Goal: Task Accomplishment & Management: Use online tool/utility

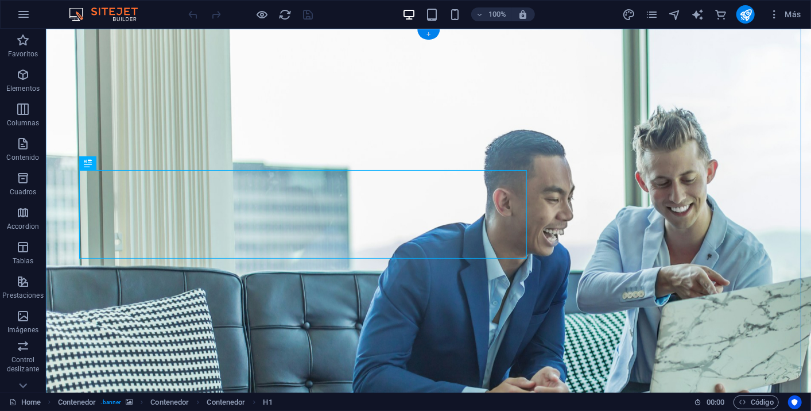
click at [432, 33] on div "+" at bounding box center [428, 34] width 22 height 10
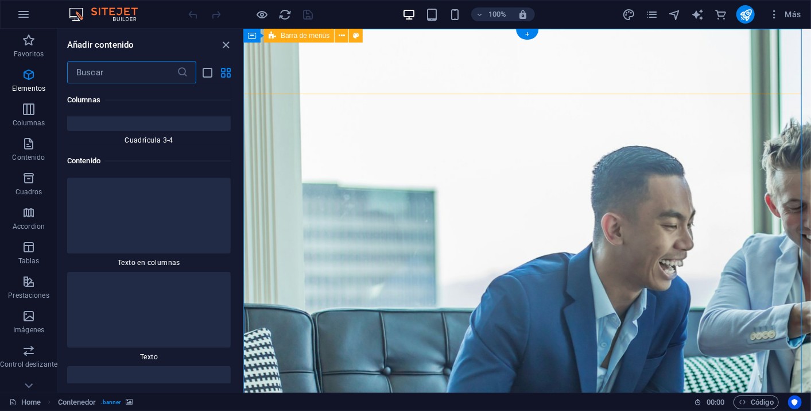
scroll to position [3516, 0]
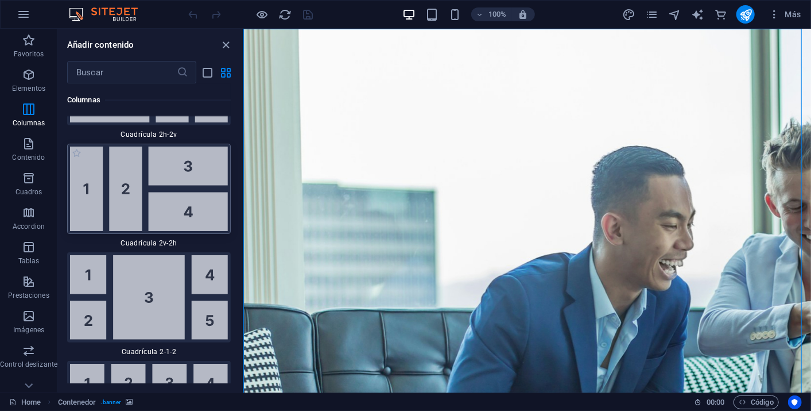
click at [191, 168] on img at bounding box center [149, 188] width 158 height 84
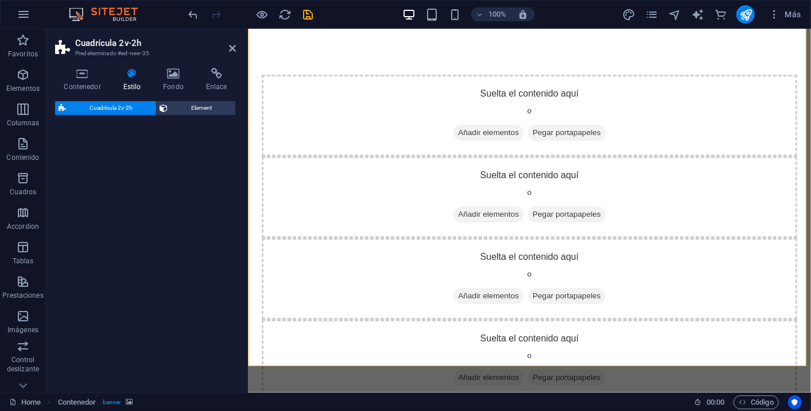
select select "rem"
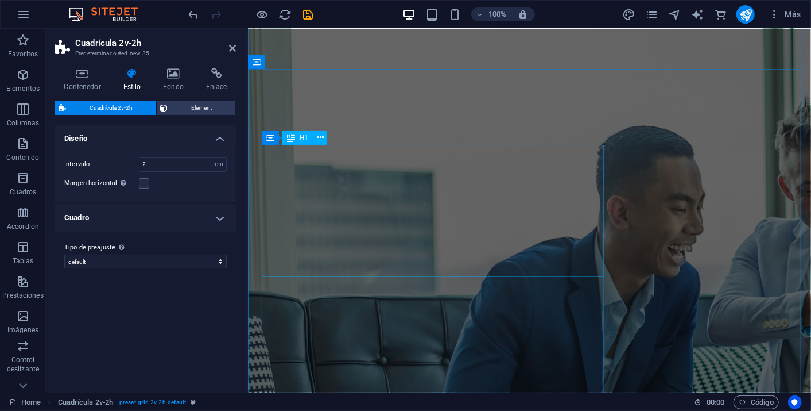
scroll to position [0, 0]
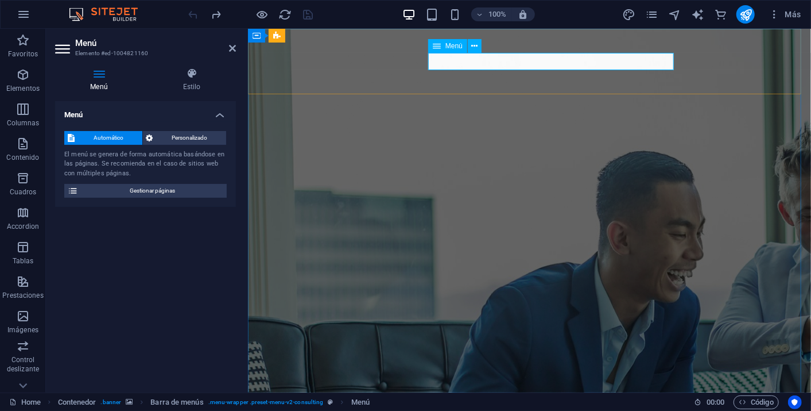
click at [217, 109] on h4 "Menú" at bounding box center [145, 111] width 181 height 21
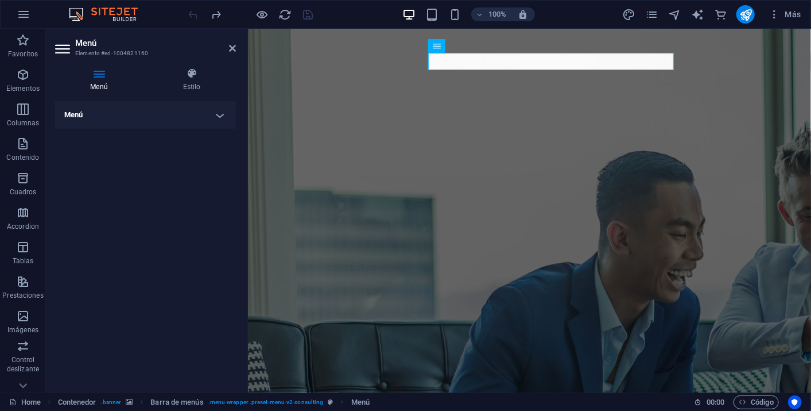
click at [221, 112] on h4 "Menú" at bounding box center [145, 115] width 181 height 28
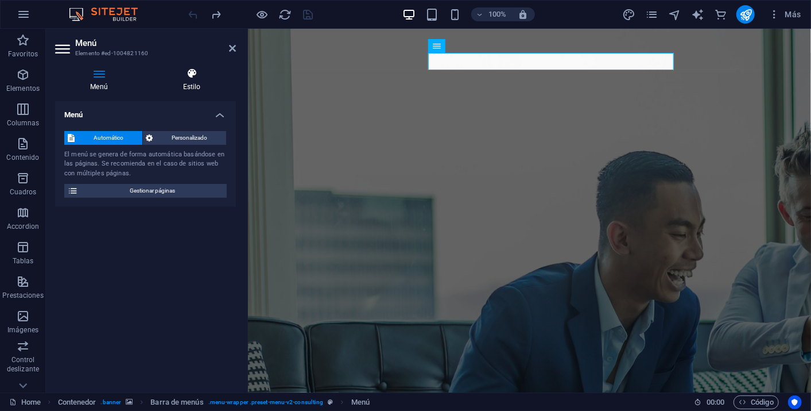
click at [203, 82] on h4 "Estilo" at bounding box center [192, 80] width 88 height 24
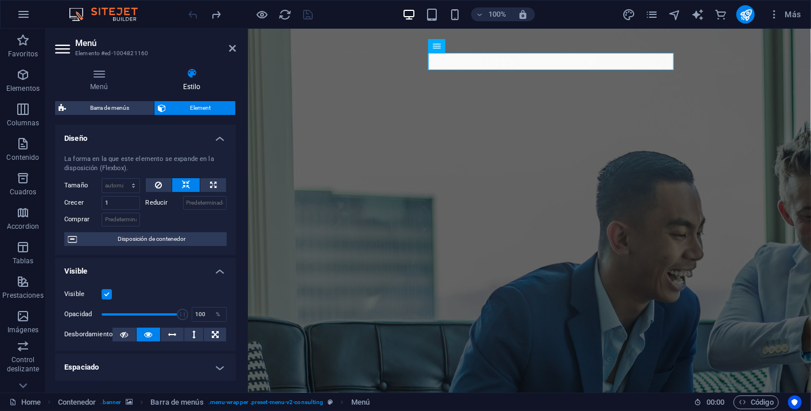
click at [96, 67] on div "Menú Estilo Menú Automático Personalizado El menú se genera de forma automática…" at bounding box center [145, 226] width 199 height 334
click at [100, 74] on icon at bounding box center [99, 73] width 88 height 11
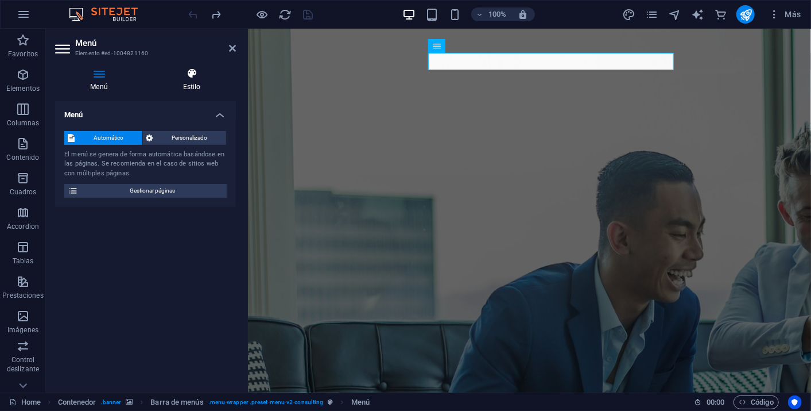
click at [198, 79] on h4 "Estilo" at bounding box center [192, 80] width 88 height 24
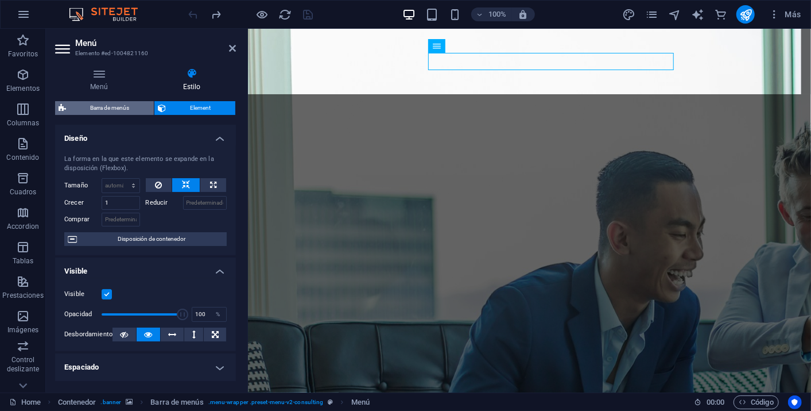
click at [107, 107] on span "Barra de menús" at bounding box center [109, 108] width 81 height 14
select select "rem"
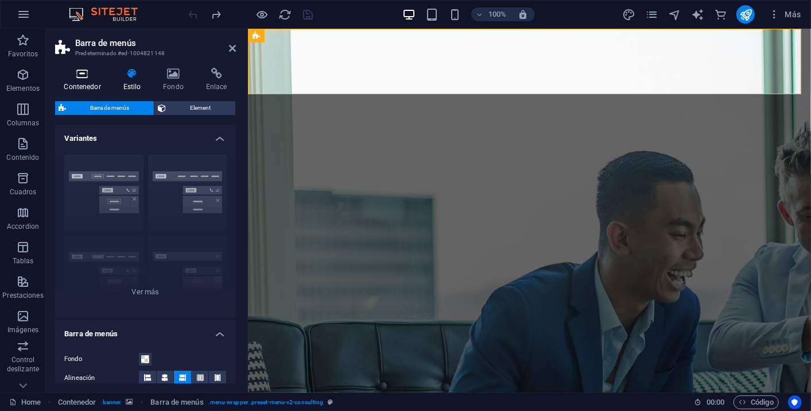
click at [84, 75] on icon at bounding box center [82, 73] width 55 height 11
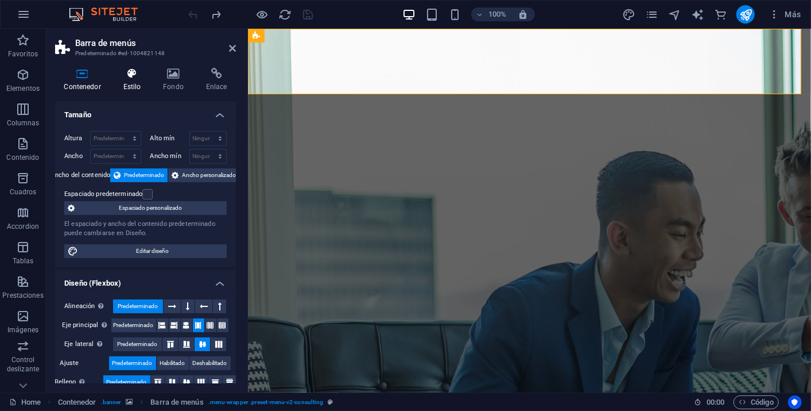
click at [132, 80] on h4 "Estilo" at bounding box center [134, 80] width 40 height 24
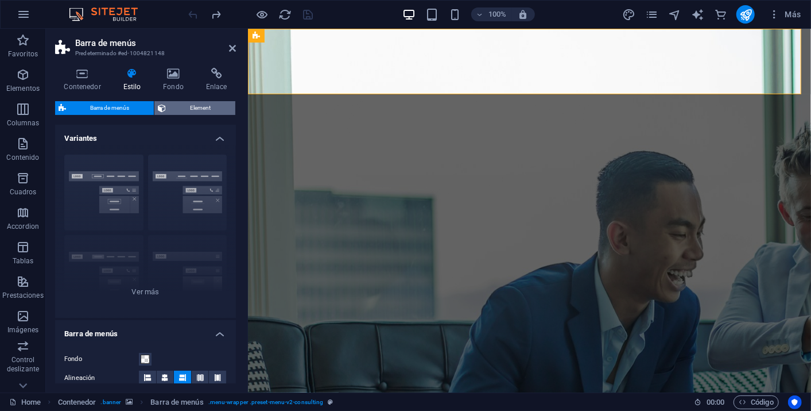
click at [223, 106] on span "Element" at bounding box center [200, 108] width 63 height 14
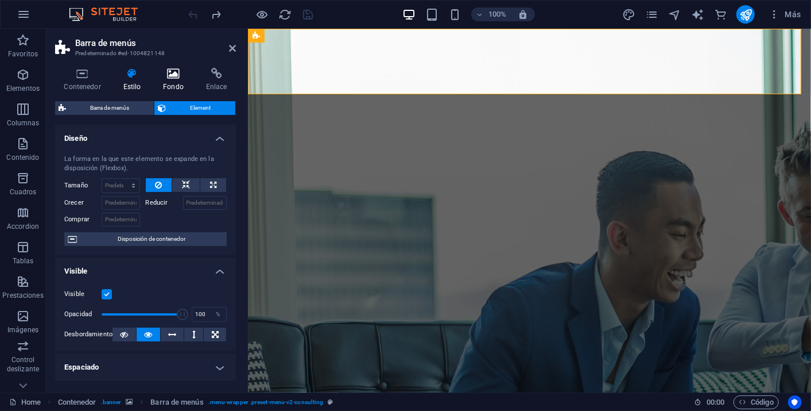
click at [179, 83] on h4 "Fondo" at bounding box center [175, 80] width 43 height 24
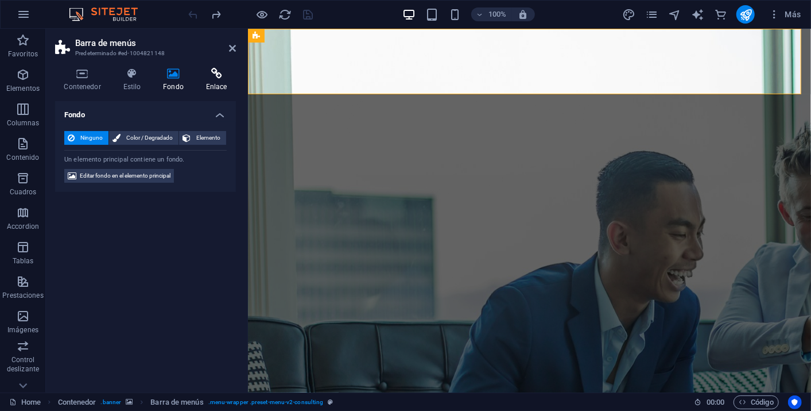
click at [213, 83] on h4 "Enlace" at bounding box center [216, 80] width 39 height 24
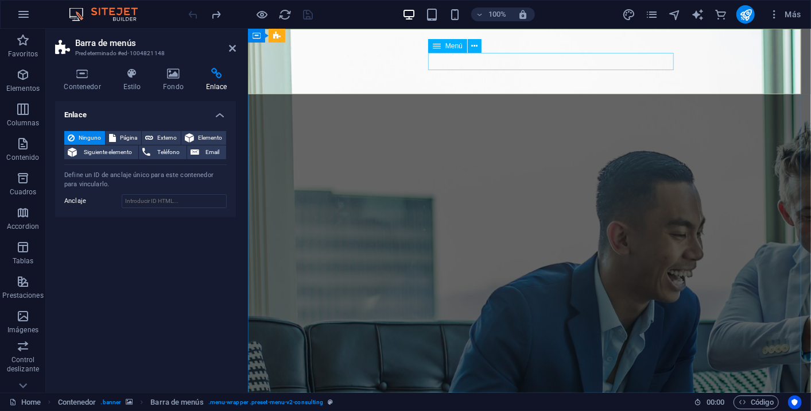
click at [478, 47] on icon at bounding box center [475, 46] width 6 height 12
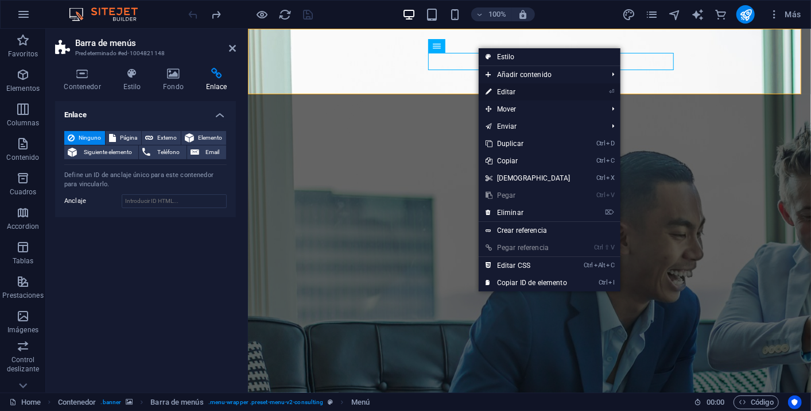
click at [527, 96] on link "⏎ Editar" at bounding box center [528, 91] width 99 height 17
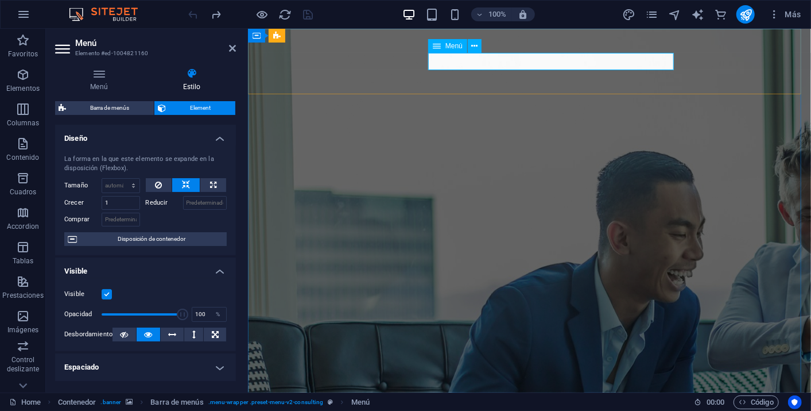
click at [446, 47] on span "Menú" at bounding box center [454, 45] width 17 height 7
click at [473, 47] on icon at bounding box center [475, 46] width 6 height 12
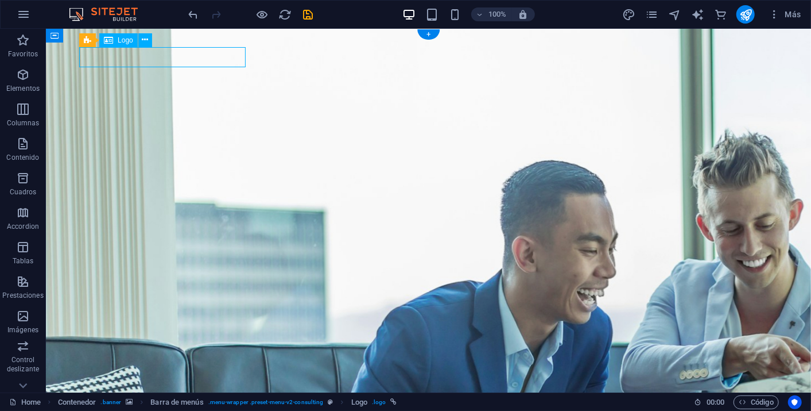
select select "px"
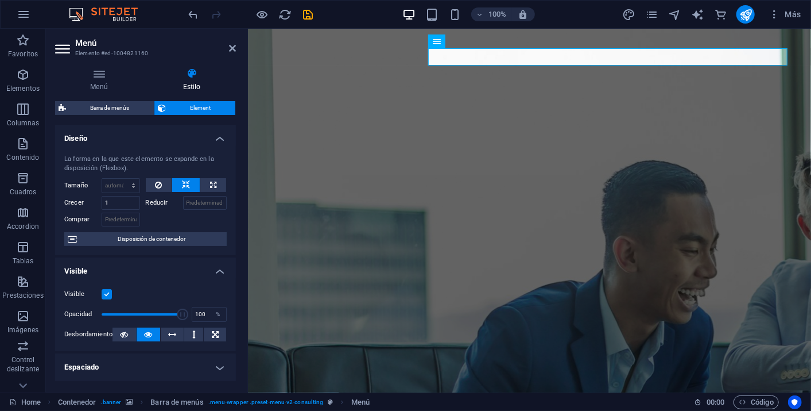
click at [219, 137] on h4 "Diseño" at bounding box center [145, 135] width 181 height 21
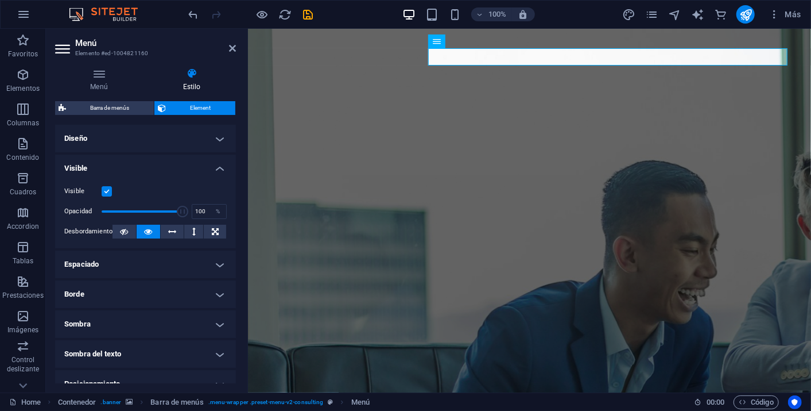
click at [217, 266] on h4 "Espaciado" at bounding box center [145, 264] width 181 height 28
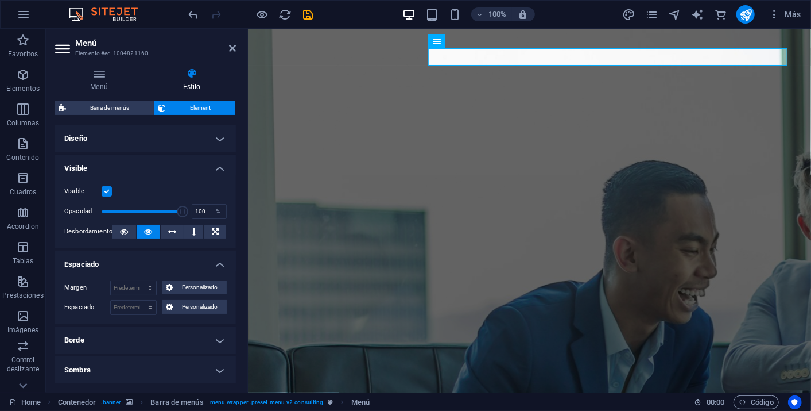
click at [217, 266] on h4 "Espaciado" at bounding box center [145, 260] width 181 height 21
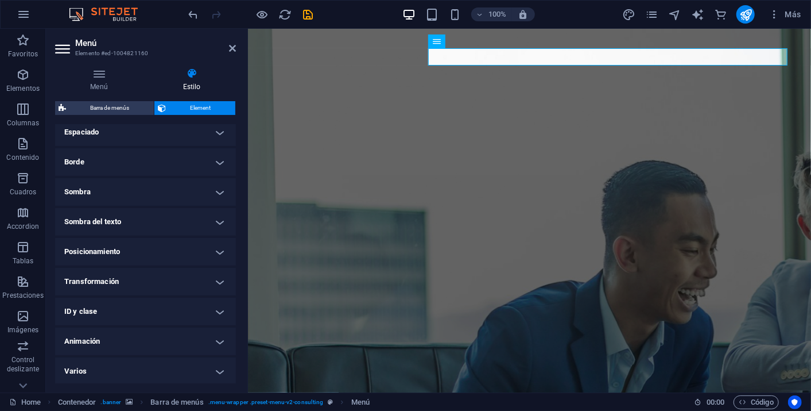
scroll to position [133, 0]
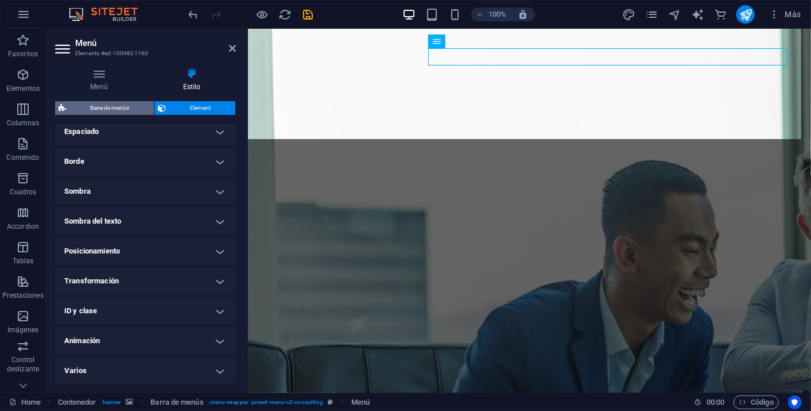
click at [148, 108] on span "Barra de menús" at bounding box center [109, 108] width 81 height 14
select select "rem"
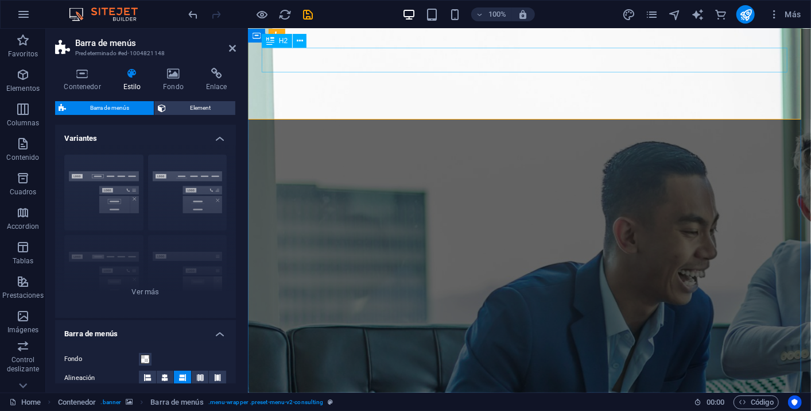
scroll to position [0, 0]
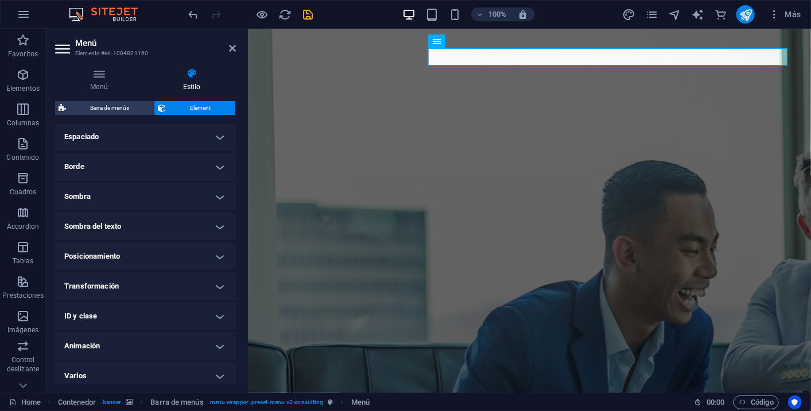
scroll to position [133, 0]
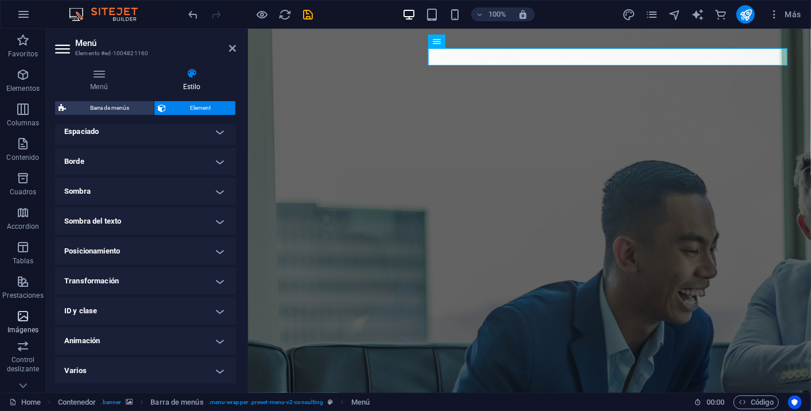
click at [24, 315] on icon "button" at bounding box center [23, 316] width 14 height 14
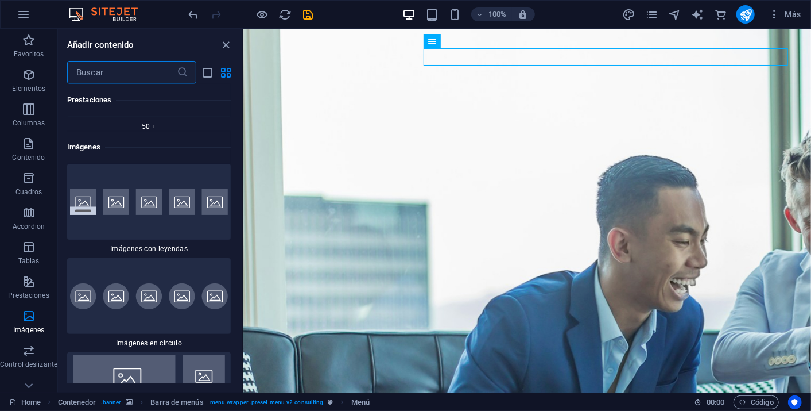
scroll to position [11488, 0]
click at [148, 356] on img at bounding box center [149, 402] width 158 height 92
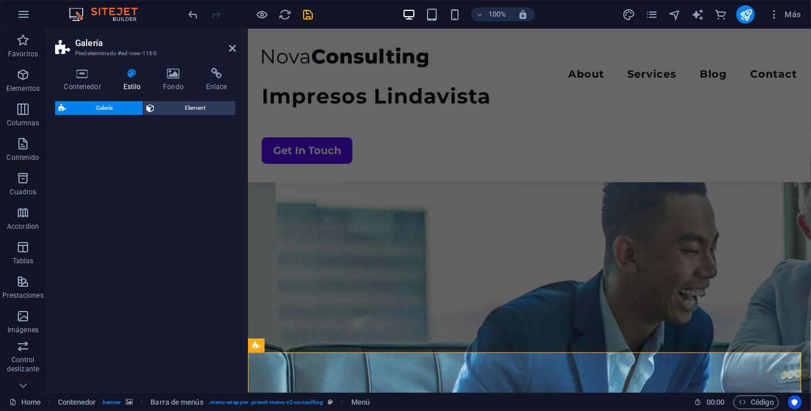
scroll to position [474, 0]
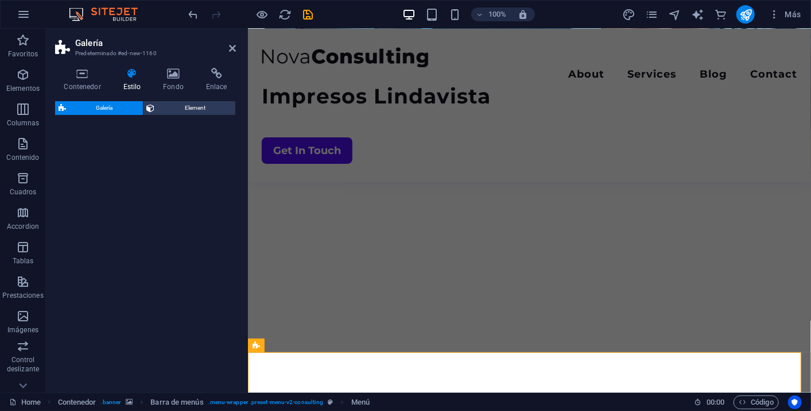
select select "rem"
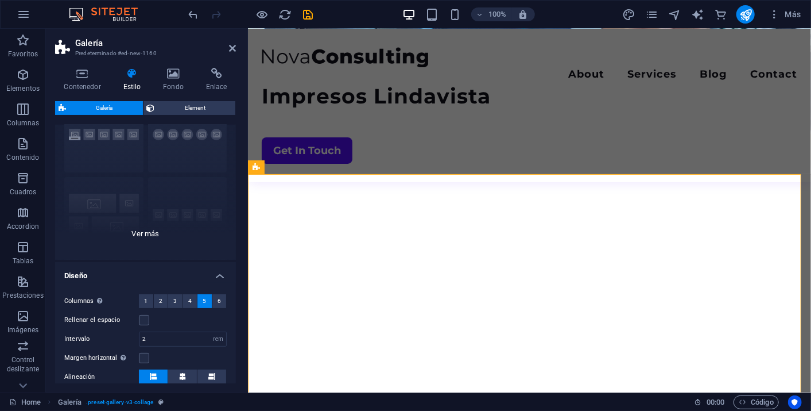
scroll to position [0, 0]
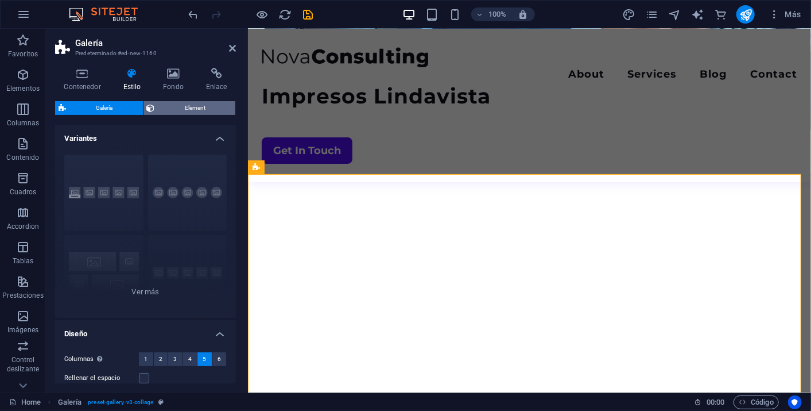
click at [184, 110] on span "Element" at bounding box center [196, 108] width 74 height 14
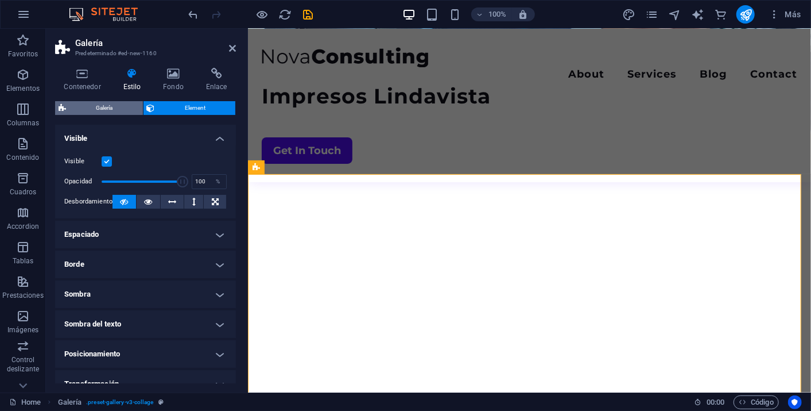
click at [107, 109] on span "Galería" at bounding box center [104, 108] width 70 height 14
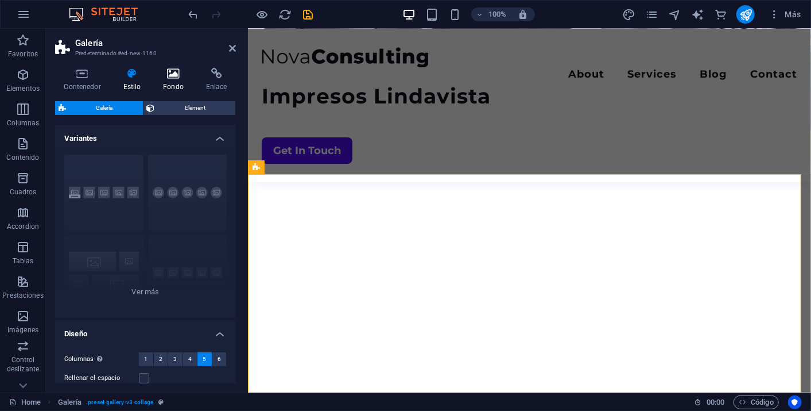
click at [177, 74] on icon at bounding box center [173, 73] width 38 height 11
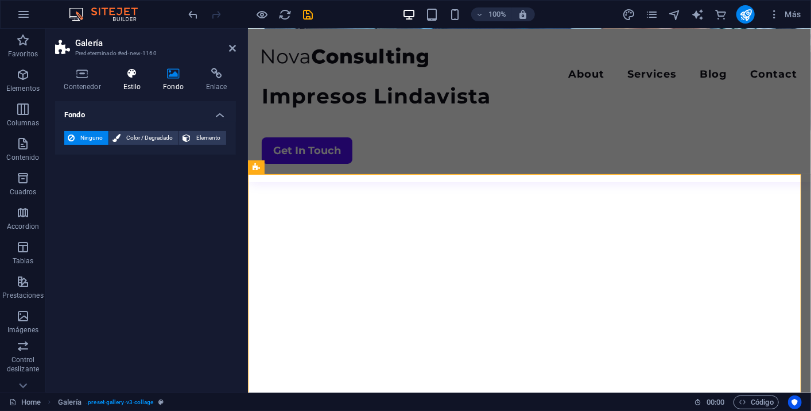
click at [126, 70] on icon at bounding box center [132, 73] width 36 height 11
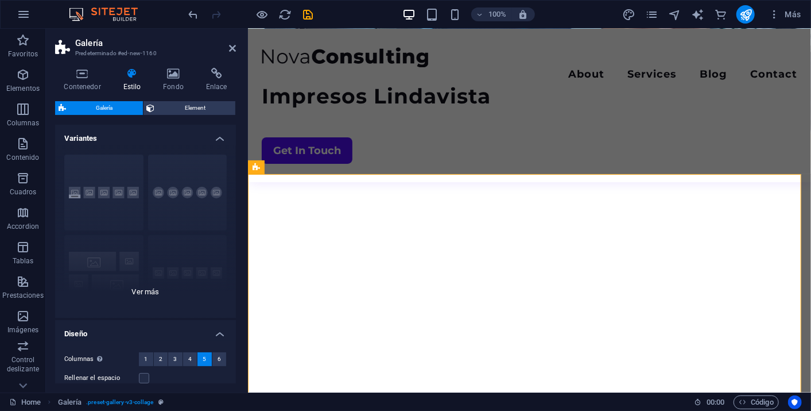
click at [142, 287] on div "Leyendas Círculo Collage Predeterminado Cuadrícula Cuadrícula despla..." at bounding box center [145, 231] width 181 height 172
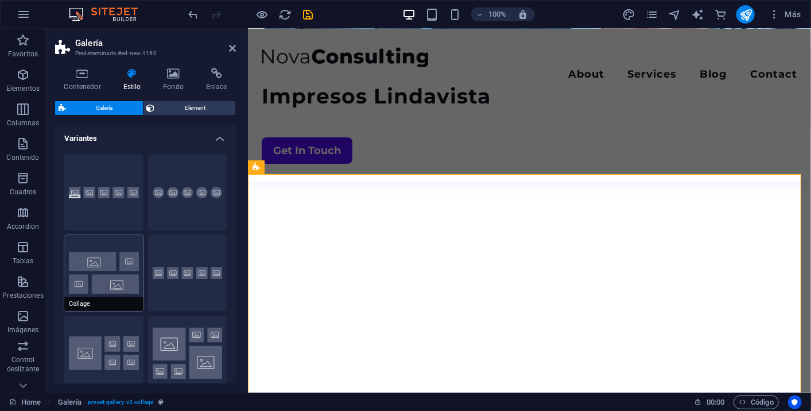
click at [107, 281] on button "Collage" at bounding box center [103, 273] width 79 height 76
click at [85, 83] on h4 "Contenedor" at bounding box center [84, 80] width 59 height 24
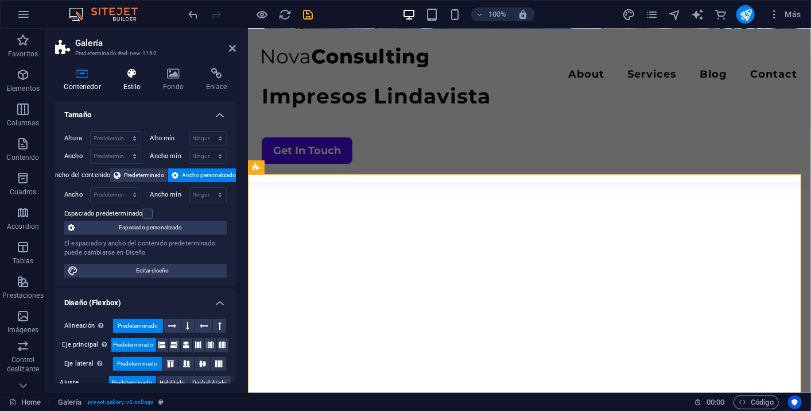
click at [133, 88] on h4 "Estilo" at bounding box center [134, 80] width 40 height 24
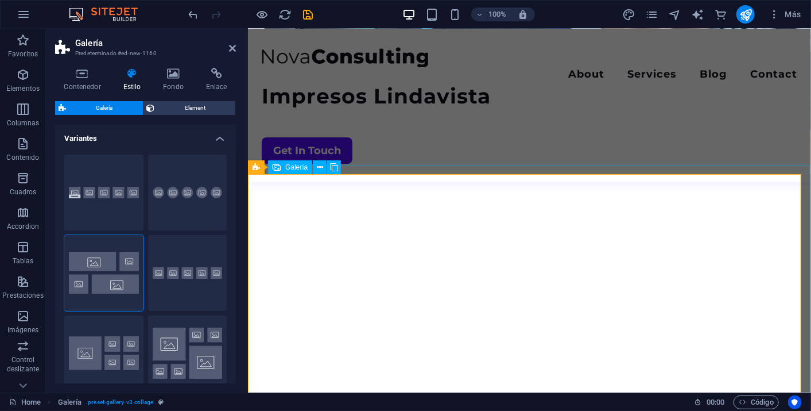
click at [295, 169] on span "Galería" at bounding box center [296, 167] width 22 height 7
click at [322, 170] on icon at bounding box center [320, 167] width 6 height 12
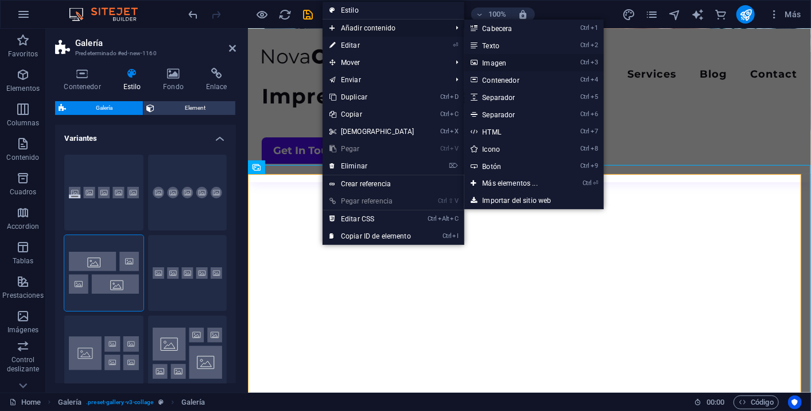
click at [509, 59] on link "Ctrl 3 Imagen" at bounding box center [513, 62] width 96 height 17
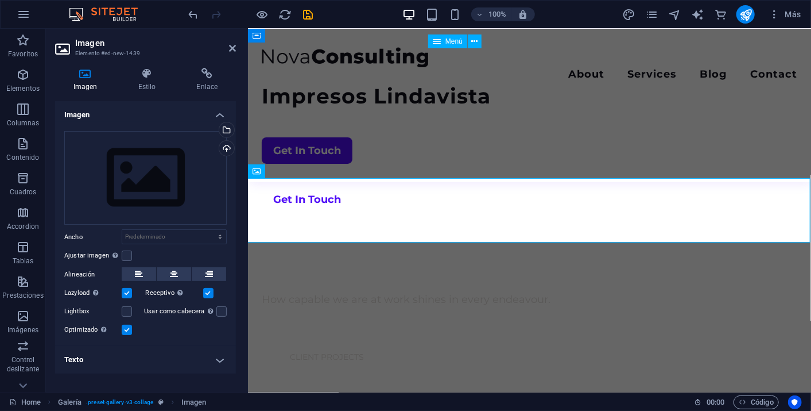
scroll to position [939, 0]
click at [227, 145] on div "Cargar" at bounding box center [225, 149] width 17 height 17
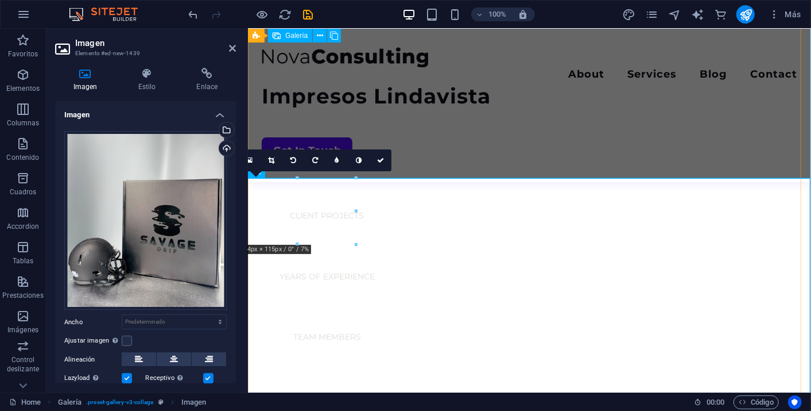
click at [385, 163] on link at bounding box center [381, 160] width 22 height 22
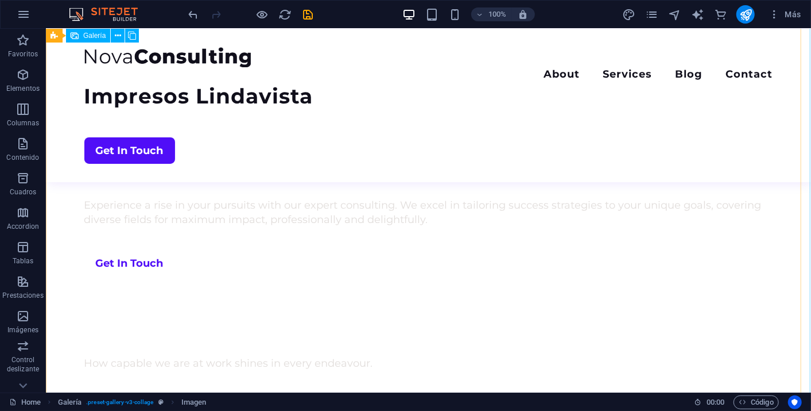
scroll to position [634, 0]
